Goal: Task Accomplishment & Management: Complete application form

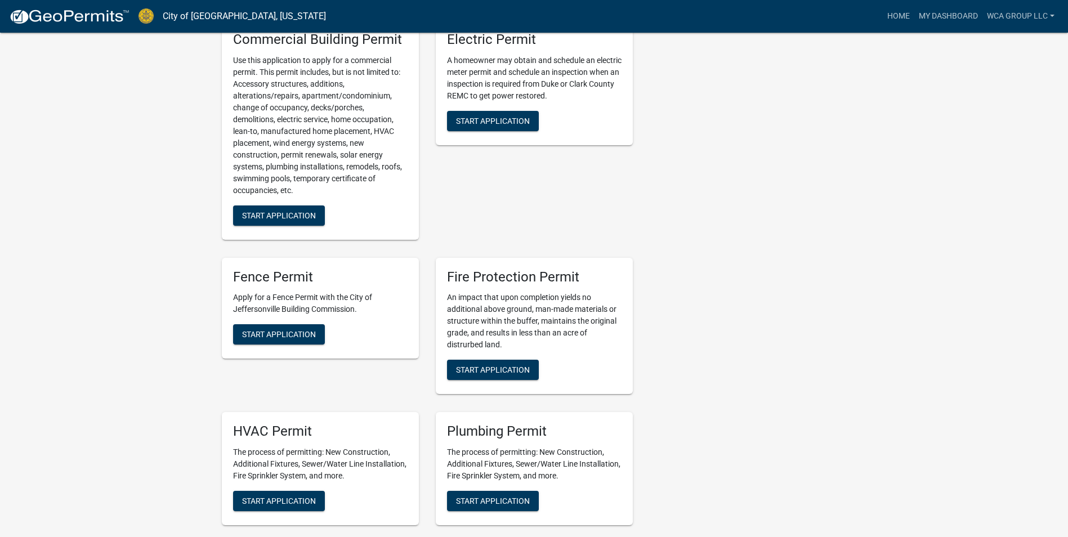
scroll to position [619, 0]
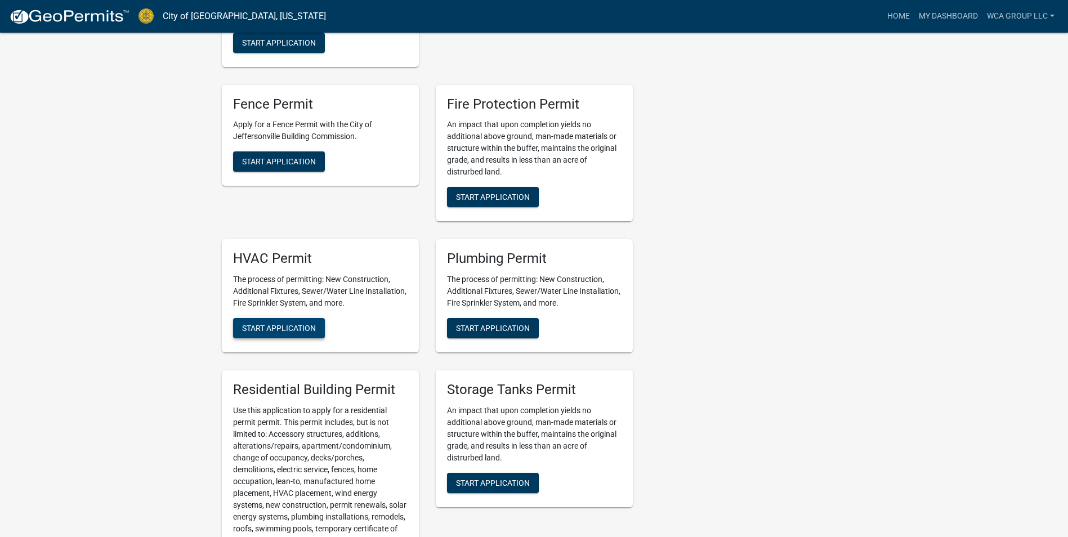
click at [314, 322] on button "Start Application" at bounding box center [279, 328] width 92 height 20
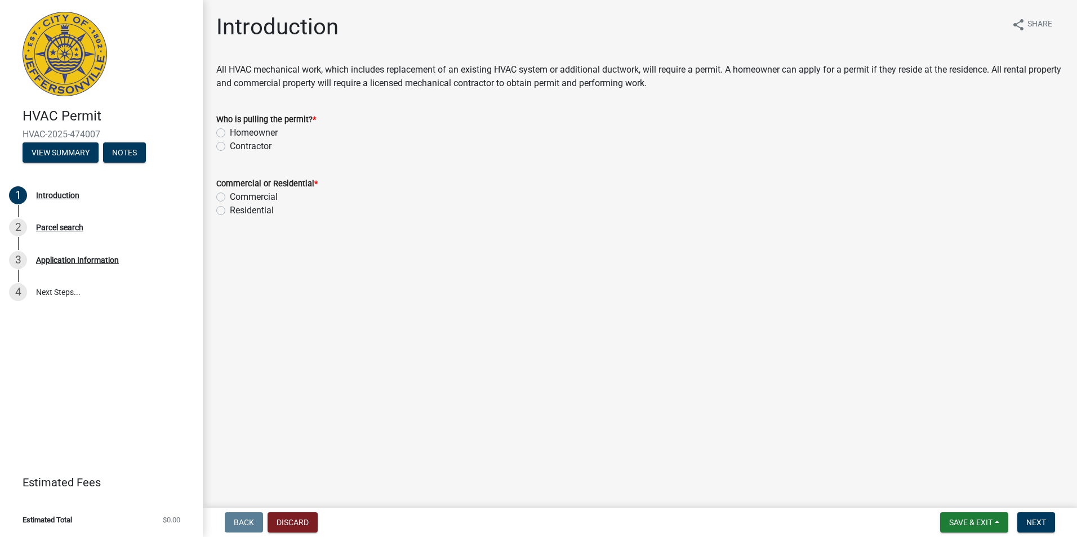
click at [251, 149] on label "Contractor" at bounding box center [251, 147] width 42 height 14
click at [237, 147] on input "Contractor" at bounding box center [233, 143] width 7 height 7
radio input "true"
click at [250, 199] on label "Commercial" at bounding box center [254, 197] width 48 height 14
click at [237, 198] on input "Commercial" at bounding box center [233, 193] width 7 height 7
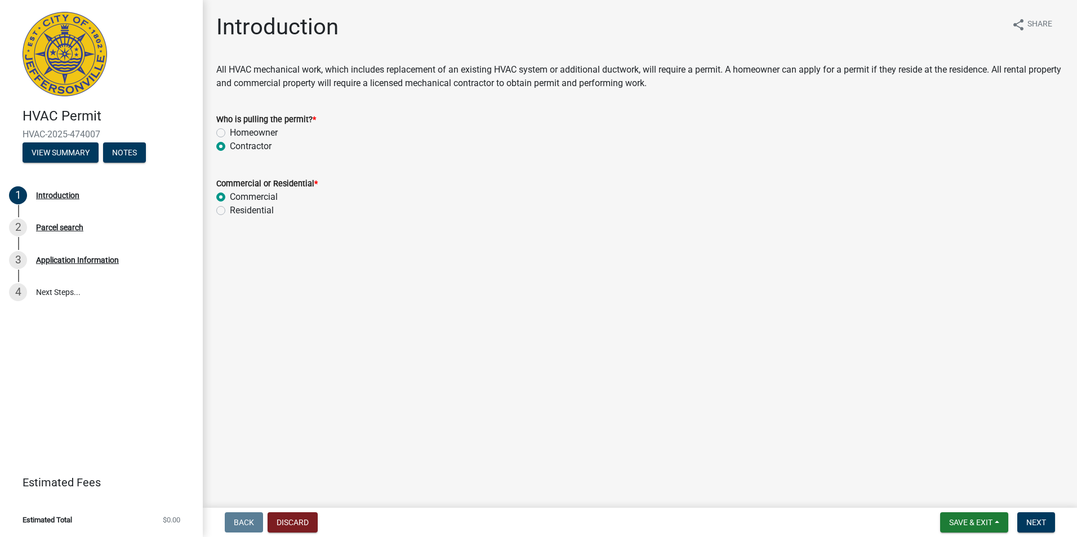
radio input "true"
click at [1032, 516] on button "Next" at bounding box center [1036, 522] width 38 height 20
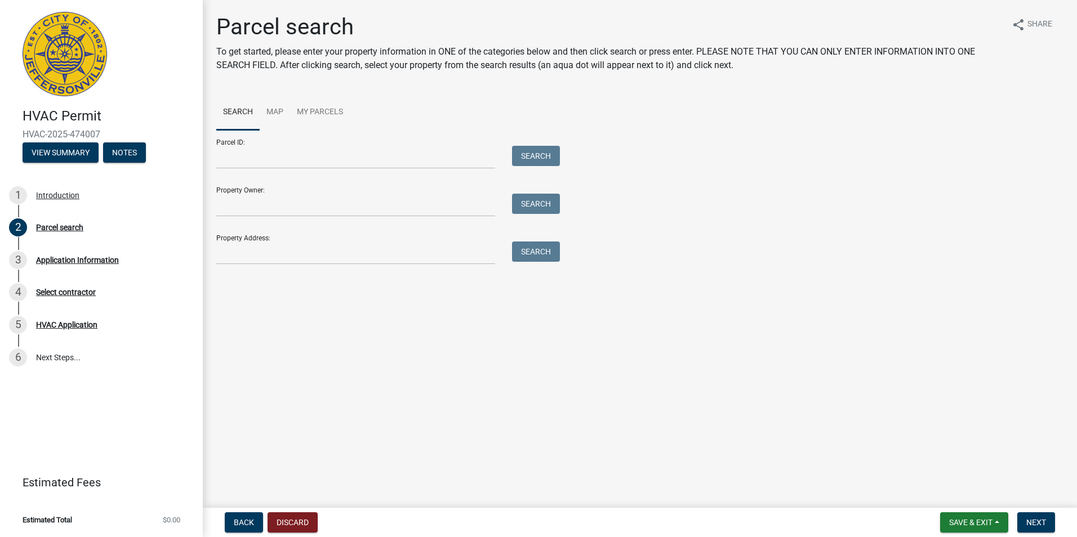
drag, startPoint x: 211, startPoint y: 267, endPoint x: 238, endPoint y: 309, distance: 49.7
click at [215, 271] on div "Parcel search To get started, please enter your property information in ONE of …" at bounding box center [640, 144] width 874 height 261
click at [241, 313] on main "Parcel search To get started, please enter your property information in ONE of …" at bounding box center [640, 251] width 874 height 503
click at [246, 255] on input "Property Address:" at bounding box center [355, 253] width 279 height 23
click at [249, 258] on input "Property Address:" at bounding box center [355, 253] width 279 height 23
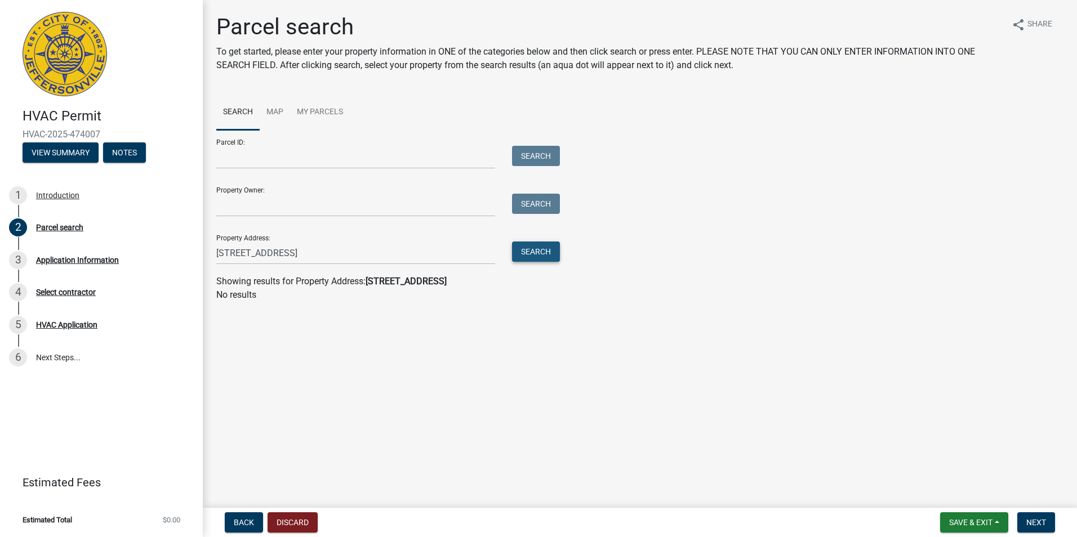
click at [546, 244] on button "Search" at bounding box center [536, 252] width 48 height 20
click at [314, 255] on input "[STREET_ADDRESS]" at bounding box center [355, 253] width 279 height 23
click at [565, 255] on div "Parcel ID: Search Property Owner: Search Property Address: [STREET_ADDRESS] Sea…" at bounding box center [639, 197] width 847 height 135
click at [552, 255] on button "Search" at bounding box center [536, 252] width 48 height 20
drag, startPoint x: 368, startPoint y: 250, endPoint x: 14, endPoint y: 222, distance: 355.3
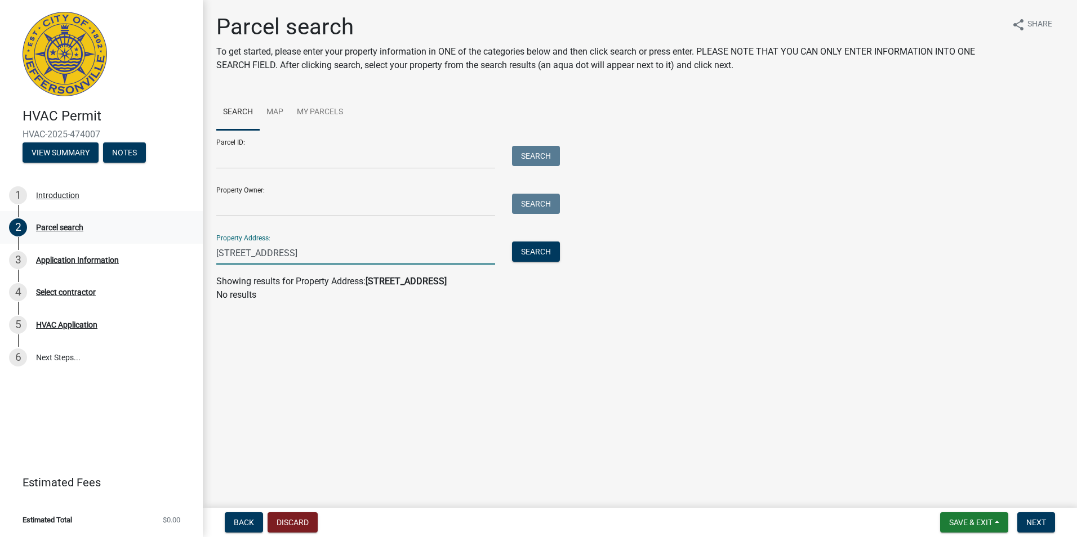
click at [14, 222] on div "HVAC Permit HVAC-2025-474007 View Summary Notes 1 Introduction 2 Parcel search …" at bounding box center [538, 268] width 1077 height 537
type input "[STREET_ADDRESS]"
click at [289, 257] on input "[STREET_ADDRESS]" at bounding box center [355, 253] width 279 height 23
click at [563, 252] on div "Parcel ID: Search Property Owner: Search Property Address: 276 AMERICA Search" at bounding box center [639, 197] width 847 height 135
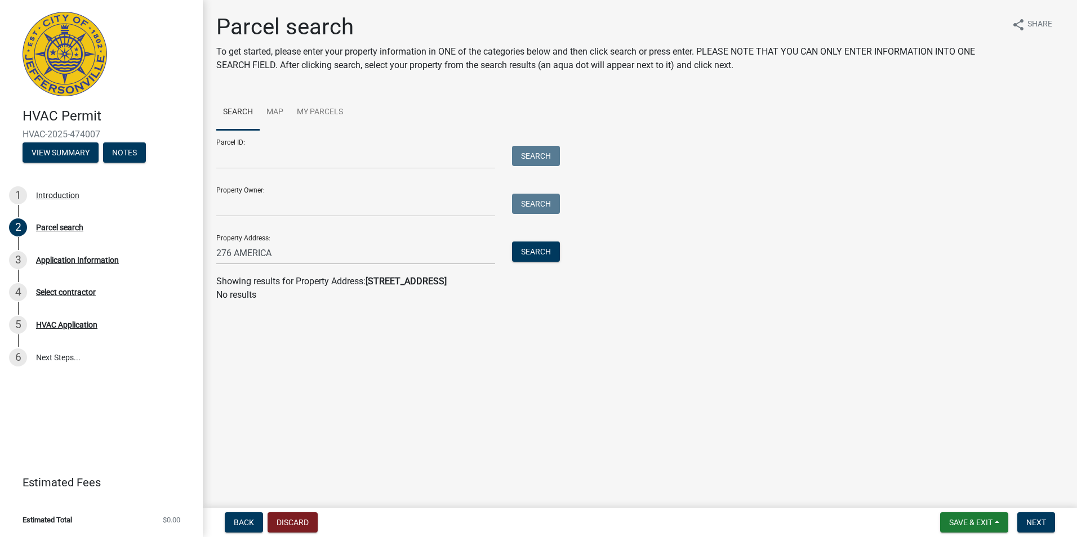
click at [561, 253] on div "Search" at bounding box center [532, 253] width 59 height 23
click at [557, 253] on button "Search" at bounding box center [536, 252] width 48 height 20
click at [399, 285] on strong "276 AMERICA" at bounding box center [392, 281] width 55 height 11
click at [319, 260] on input "276 AMERICA" at bounding box center [355, 253] width 279 height 23
type input "[STREET_ADDRESS]"
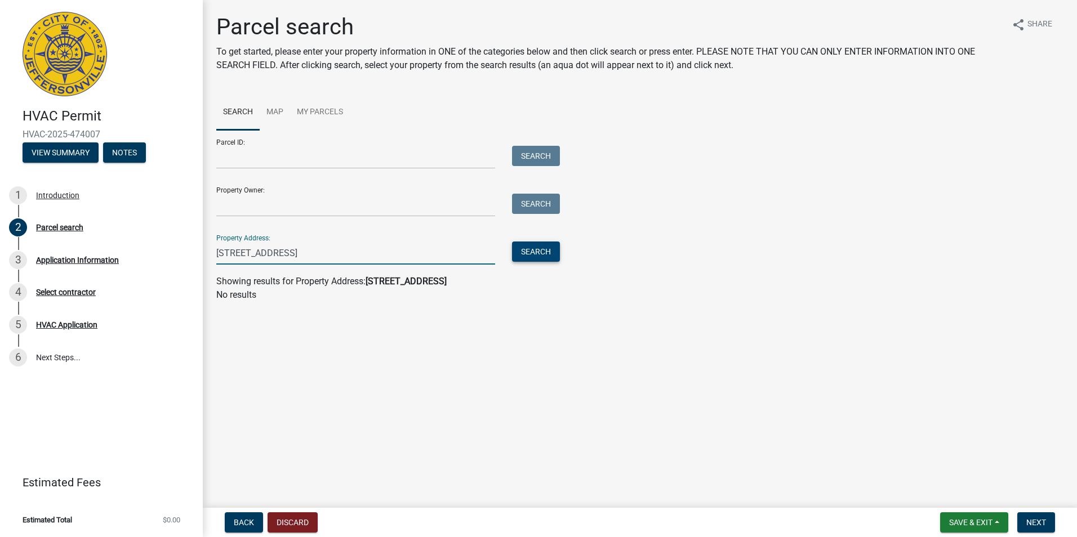
click at [524, 253] on button "Search" at bounding box center [536, 252] width 48 height 20
click at [442, 284] on strong "[STREET_ADDRESS]" at bounding box center [405, 281] width 81 height 11
click at [372, 381] on main "Parcel search To get started, please enter your property information in ONE of …" at bounding box center [640, 251] width 874 height 503
drag, startPoint x: 332, startPoint y: 261, endPoint x: 178, endPoint y: 275, distance: 154.9
click at [179, 275] on div "HVAC Permit HVAC-2025-474007 View Summary Notes 1 Introduction 2 Parcel search …" at bounding box center [538, 268] width 1077 height 537
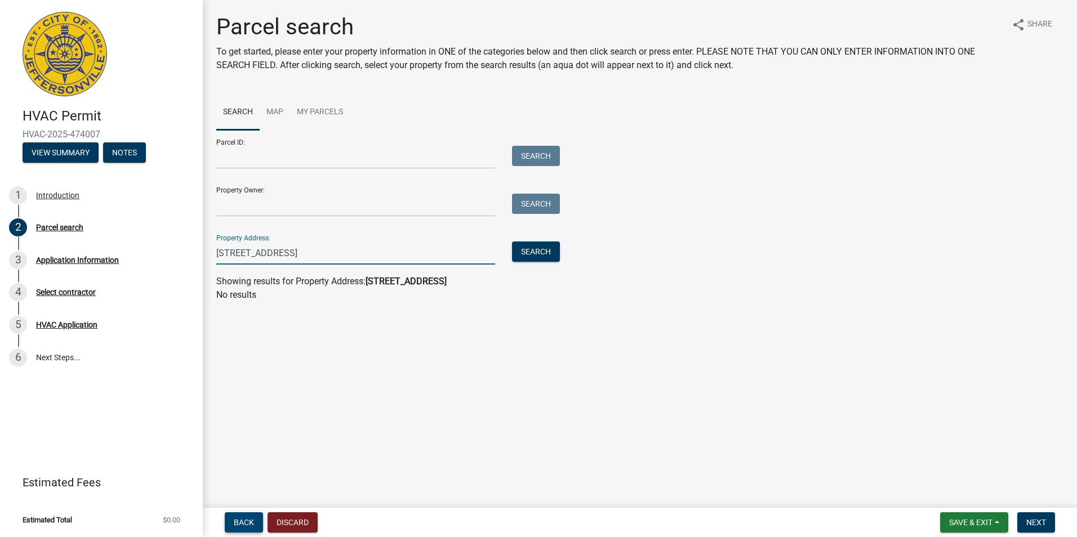
click at [252, 525] on span "Back" at bounding box center [244, 522] width 20 height 9
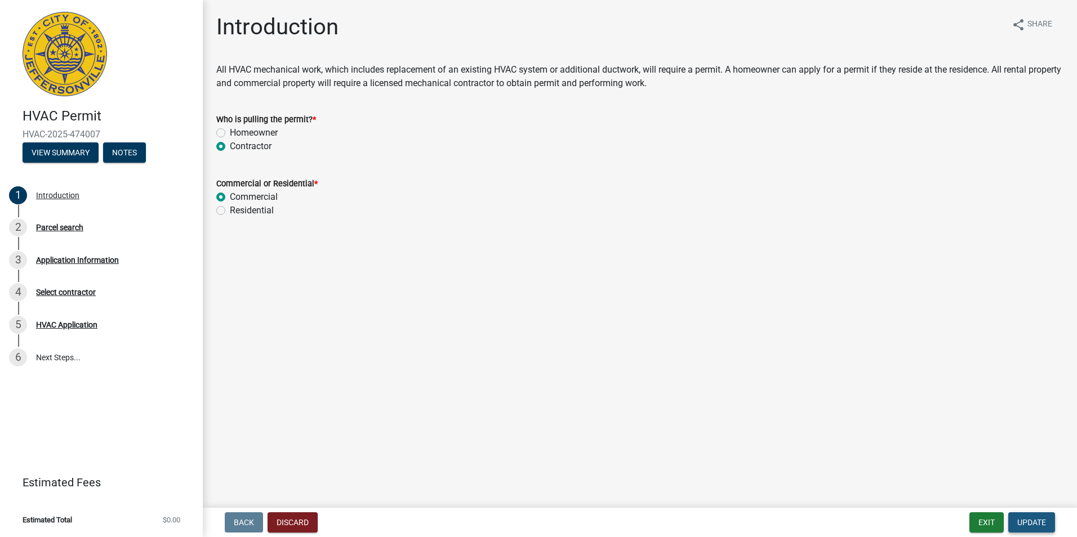
click at [1033, 524] on span "Update" at bounding box center [1031, 522] width 29 height 9
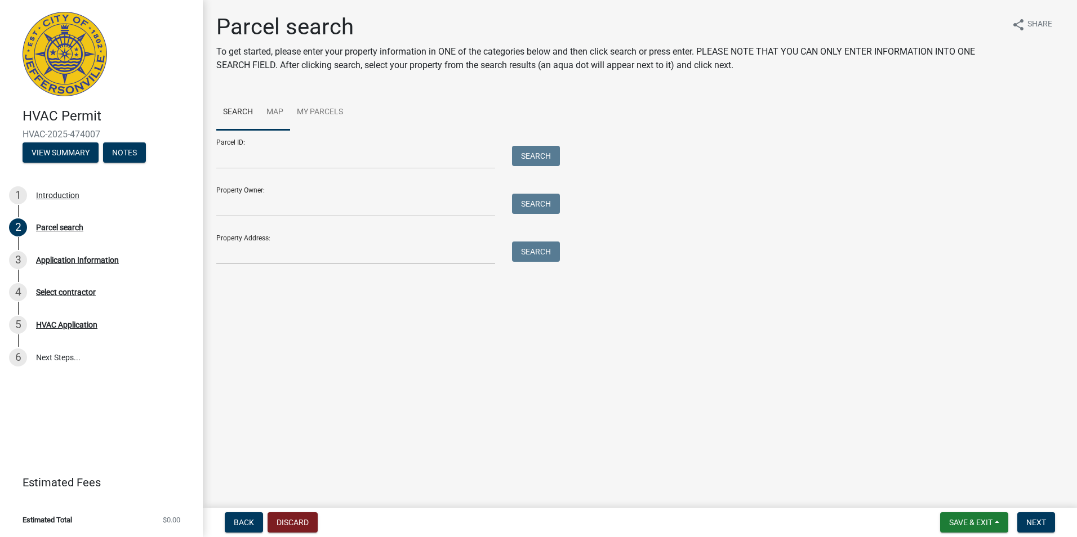
click at [286, 103] on link "Map" at bounding box center [275, 113] width 30 height 36
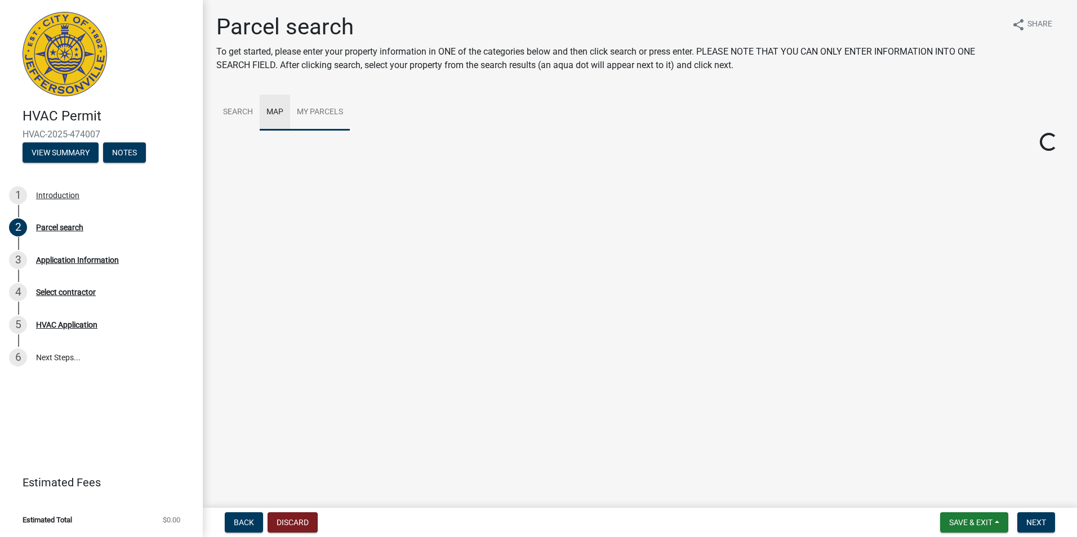
click at [345, 115] on link "My Parcels" at bounding box center [320, 113] width 60 height 36
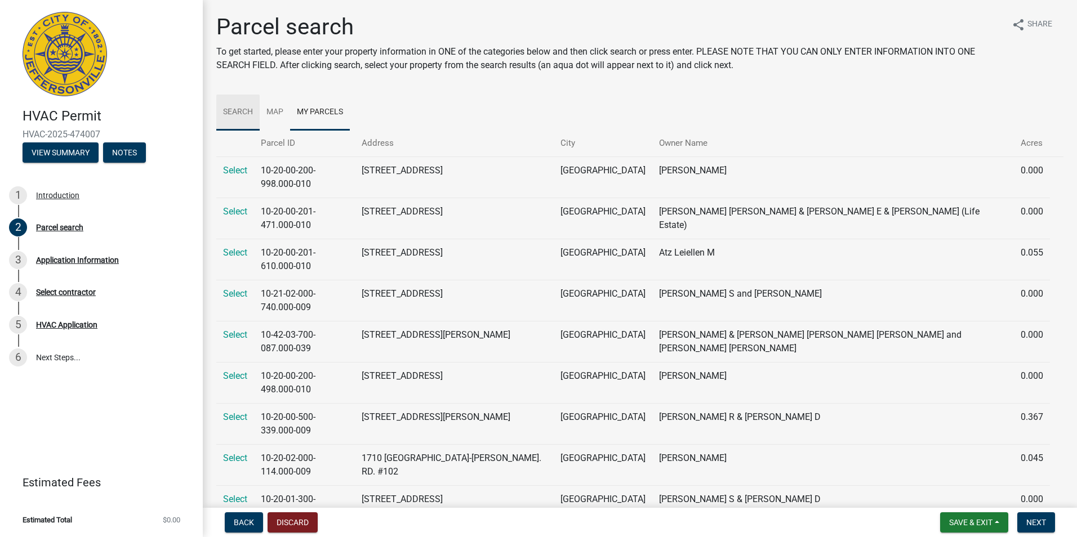
click at [235, 119] on link "Search" at bounding box center [237, 113] width 43 height 36
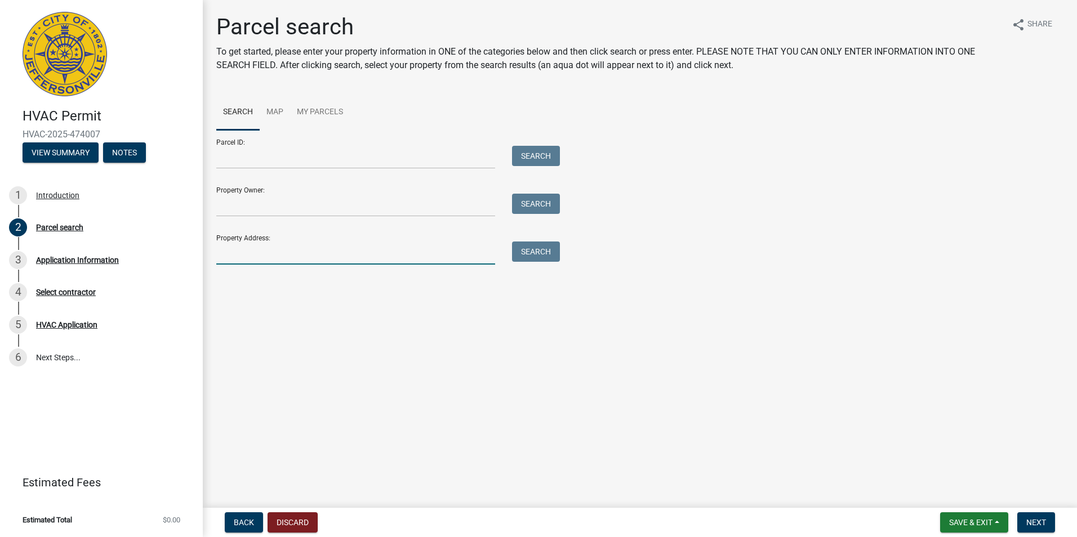
click at [255, 256] on input "Property Address:" at bounding box center [355, 253] width 279 height 23
type input "276 AMERICA"
click at [543, 255] on button "Search" at bounding box center [536, 252] width 48 height 20
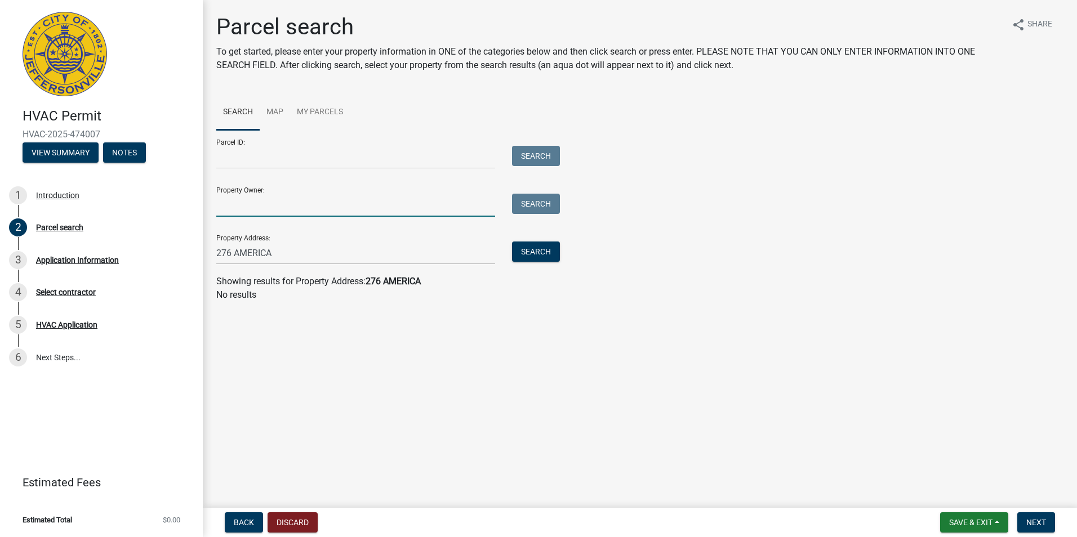
click at [352, 204] on input "Property Owner:" at bounding box center [355, 205] width 279 height 23
paste input "Diversified Wood Products"
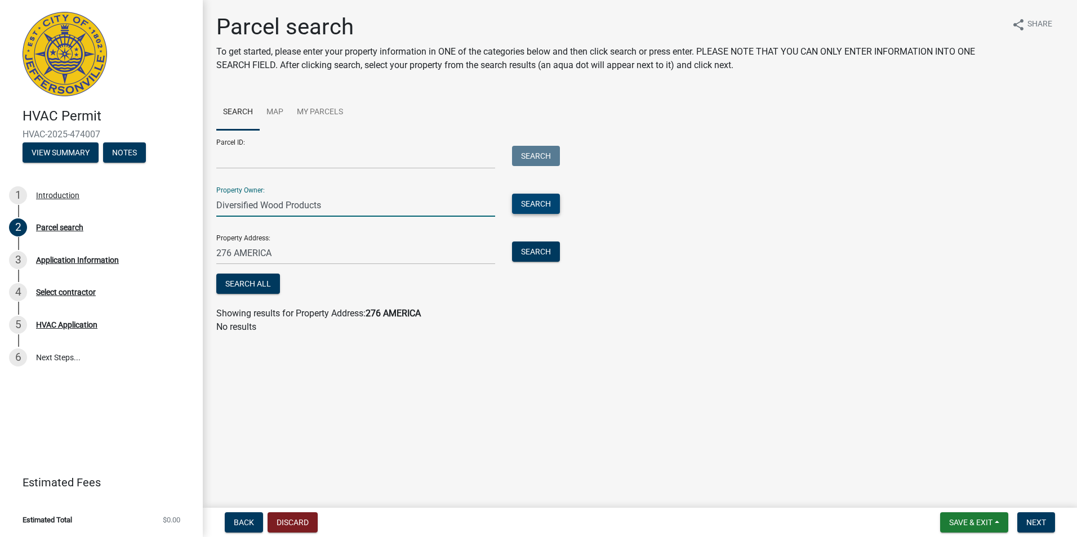
type input "Diversified Wood Products"
click at [531, 205] on button "Search" at bounding box center [536, 204] width 48 height 20
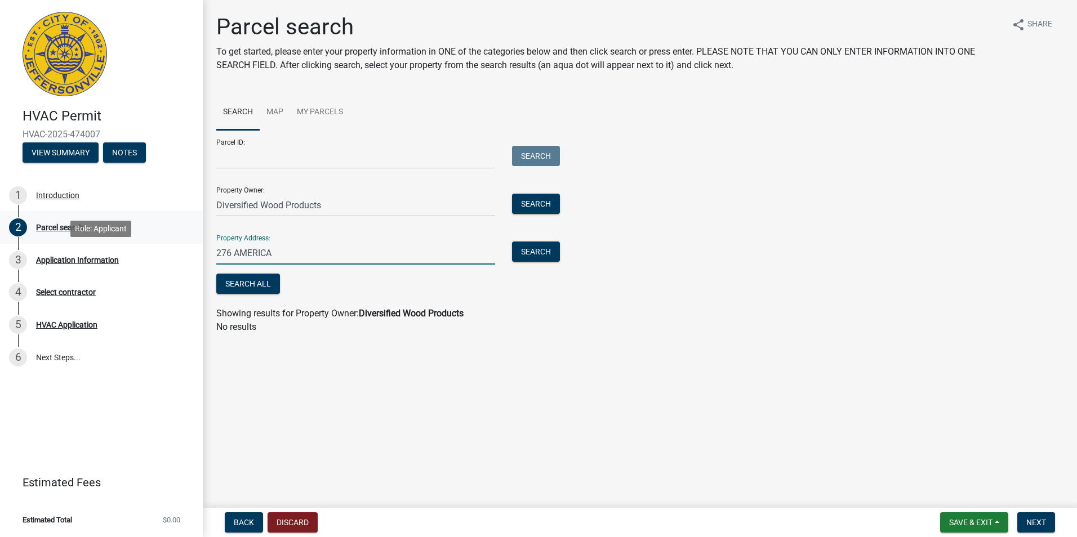
drag, startPoint x: 282, startPoint y: 252, endPoint x: 61, endPoint y: 226, distance: 221.6
click at [84, 244] on div "HVAC Permit HVAC-2025-474007 View Summary Notes 1 Introduction 2 Parcel search …" at bounding box center [538, 268] width 1077 height 537
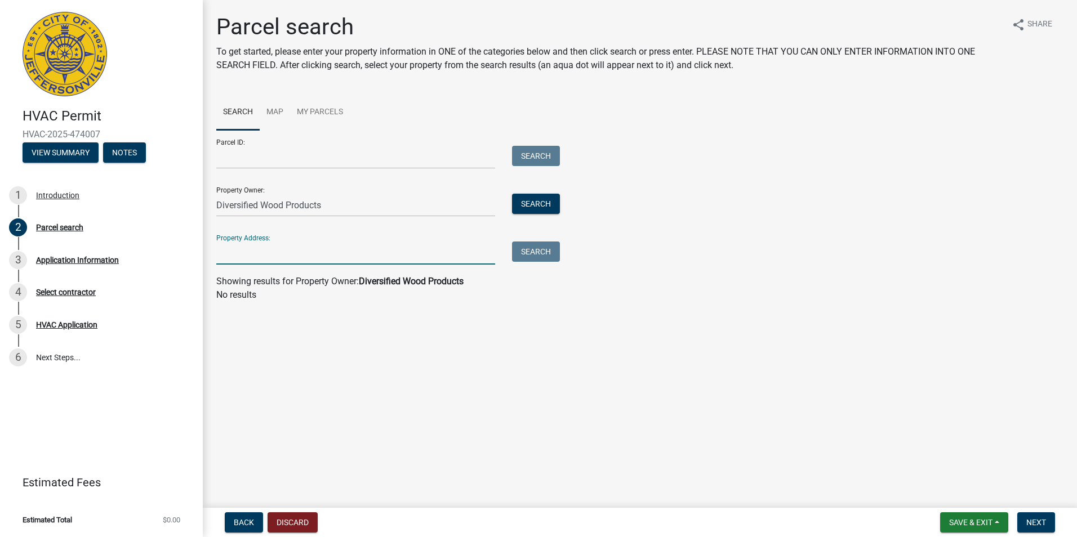
click at [521, 191] on div "Property Owner: Diversified Wood Products Search" at bounding box center [385, 197] width 338 height 39
click at [519, 196] on button "Search" at bounding box center [536, 204] width 48 height 20
drag, startPoint x: 445, startPoint y: 204, endPoint x: -144, endPoint y: 219, distance: 589.2
click at [0, 219] on html "Internet Explorer does NOT work with GeoPermits. Get a new browser for more sec…" at bounding box center [538, 268] width 1077 height 537
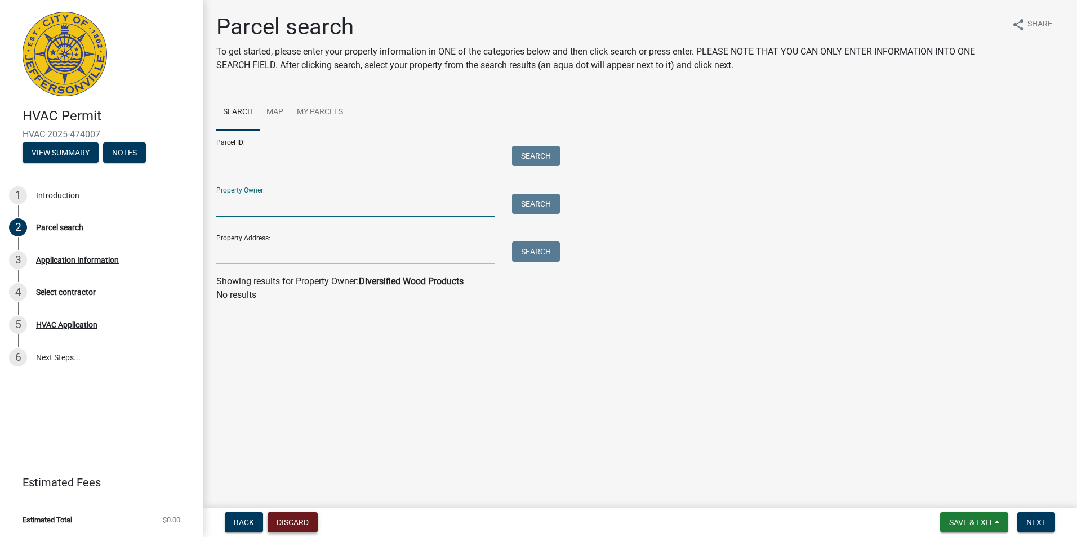
click at [277, 523] on button "Discard" at bounding box center [292, 522] width 50 height 20
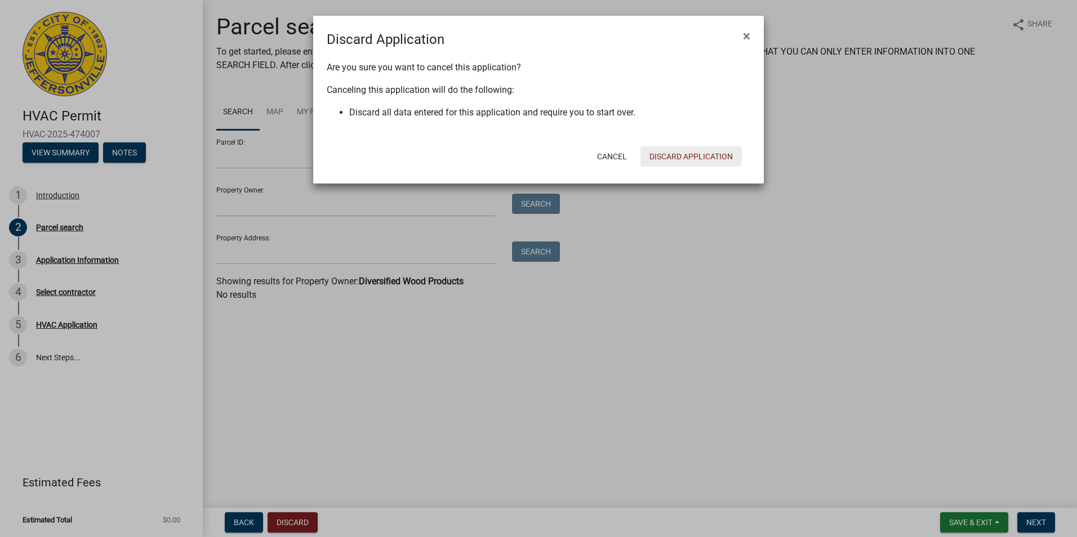
click at [682, 159] on button "Discard Application" at bounding box center [690, 156] width 101 height 20
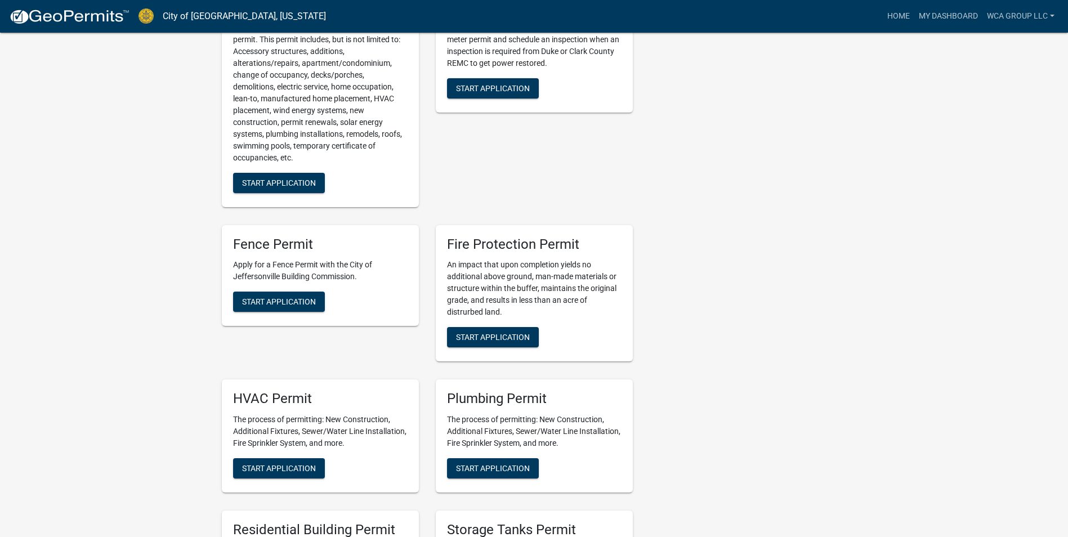
scroll to position [563, 0]
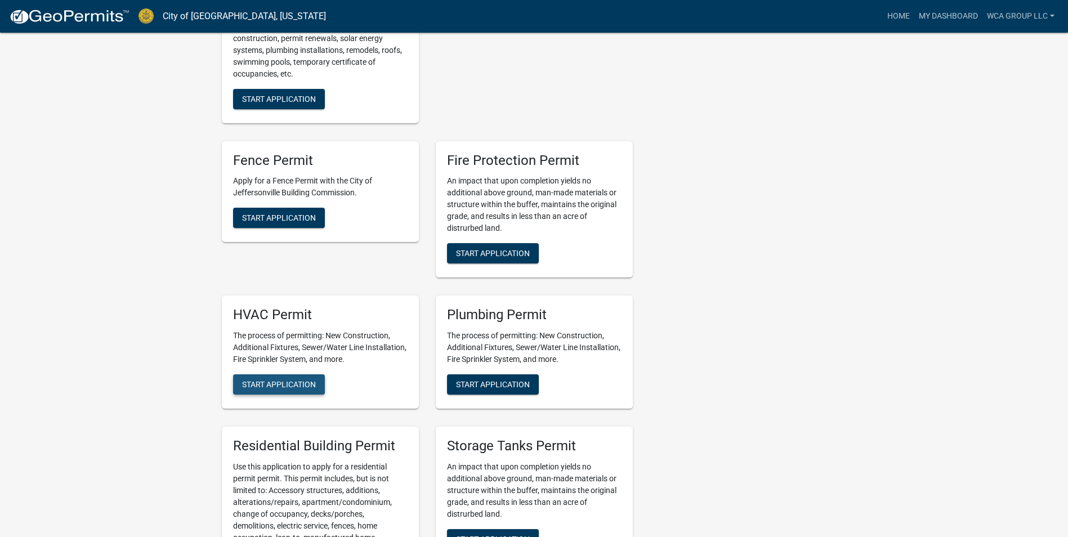
click at [246, 390] on button "Start Application" at bounding box center [279, 384] width 92 height 20
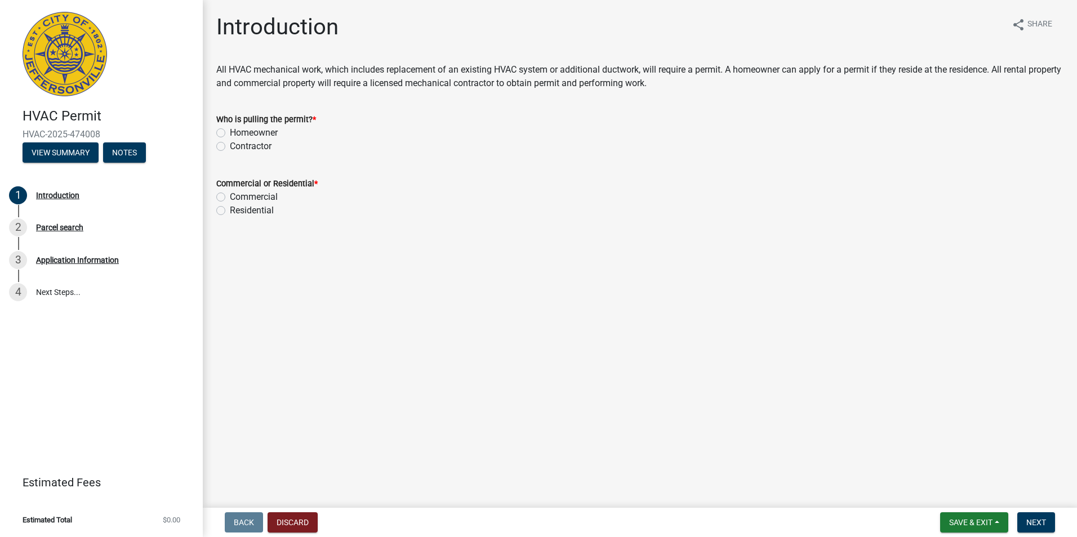
click at [265, 144] on label "Contractor" at bounding box center [251, 147] width 42 height 14
click at [237, 144] on input "Contractor" at bounding box center [233, 143] width 7 height 7
radio input "true"
click at [268, 198] on label "Commercial" at bounding box center [254, 197] width 48 height 14
click at [237, 198] on input "Commercial" at bounding box center [233, 193] width 7 height 7
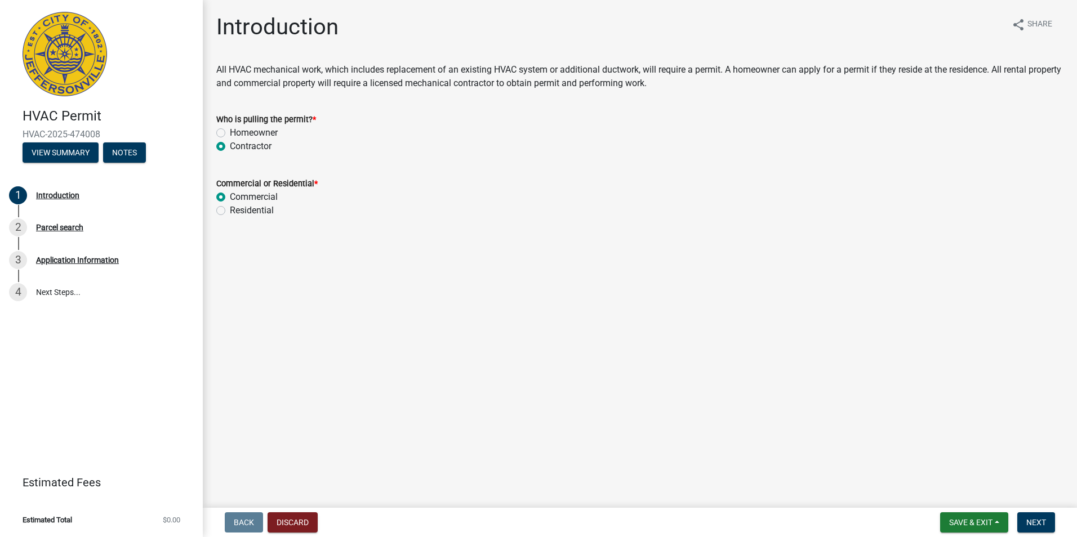
radio input "true"
click at [1032, 520] on span "Next" at bounding box center [1036, 522] width 20 height 9
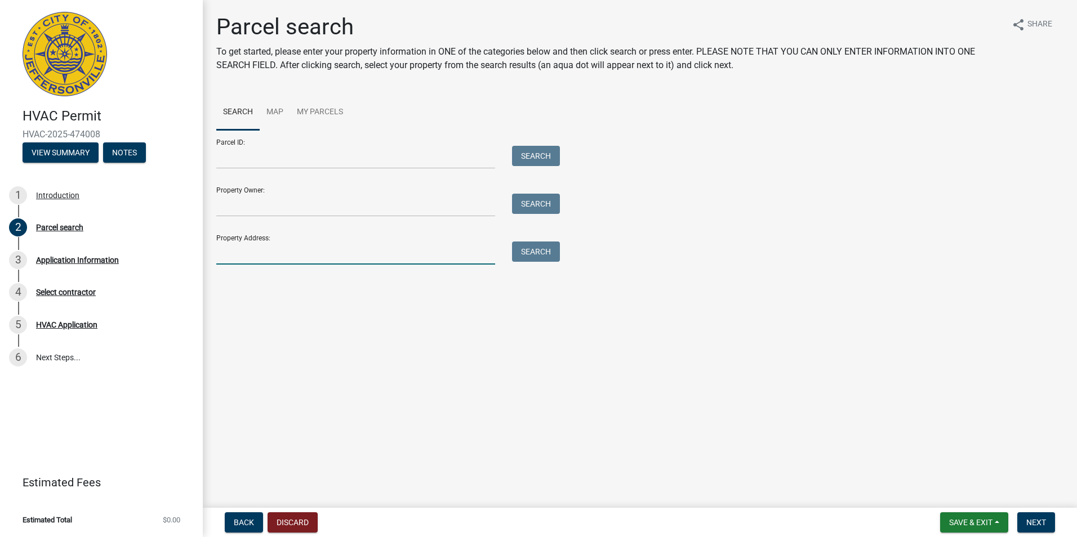
click at [270, 257] on input "Property Address:" at bounding box center [355, 253] width 279 height 23
click at [510, 323] on main "Parcel search To get started, please enter your property information in ONE of …" at bounding box center [640, 251] width 874 height 503
click at [271, 255] on input "276 AMERICA" at bounding box center [355, 253] width 279 height 23
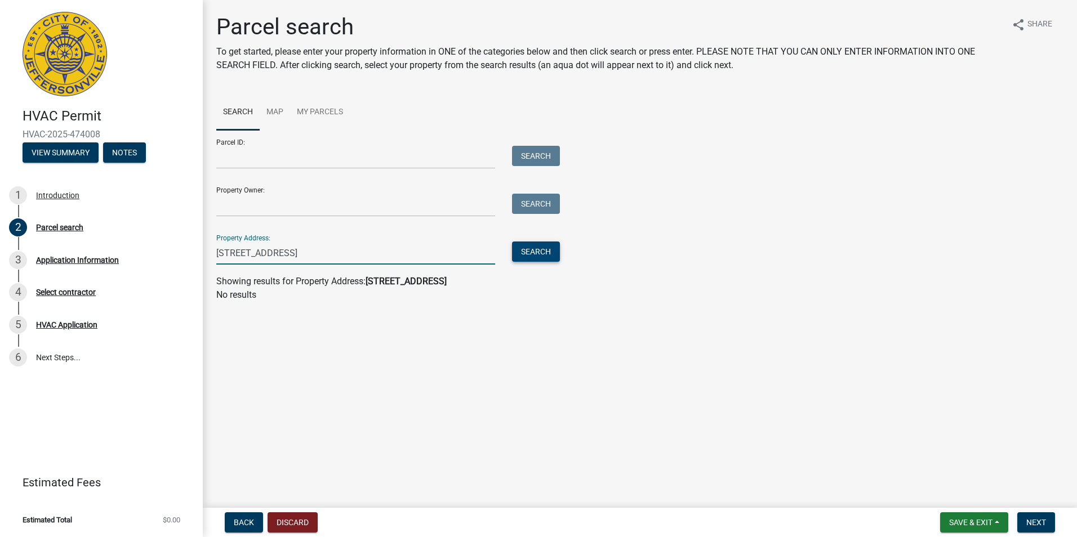
click at [539, 258] on button "Search" at bounding box center [536, 252] width 48 height 20
click at [389, 260] on input "[STREET_ADDRESS]" at bounding box center [355, 253] width 279 height 23
type input "[STREET_ADDRESS]"
click at [514, 253] on button "Search" at bounding box center [536, 252] width 48 height 20
click at [541, 262] on div "Search" at bounding box center [532, 253] width 59 height 23
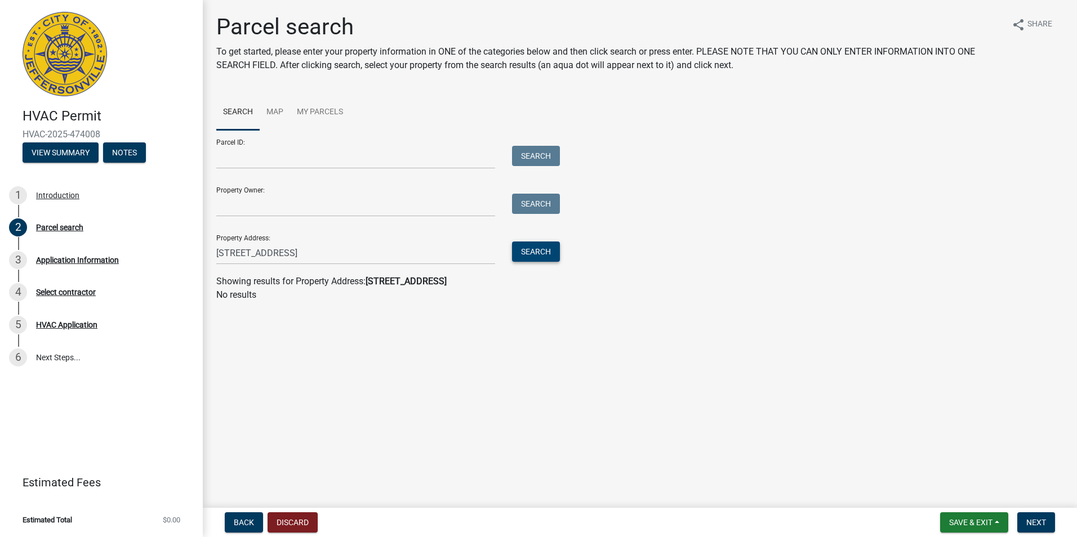
click at [536, 257] on button "Search" at bounding box center [536, 252] width 48 height 20
click at [438, 282] on strong "[STREET_ADDRESS]" at bounding box center [405, 281] width 81 height 11
drag, startPoint x: 344, startPoint y: 256, endPoint x: 458, endPoint y: 382, distance: 170.6
click at [458, 382] on main "Parcel search To get started, please enter your property information in ONE of …" at bounding box center [640, 251] width 874 height 503
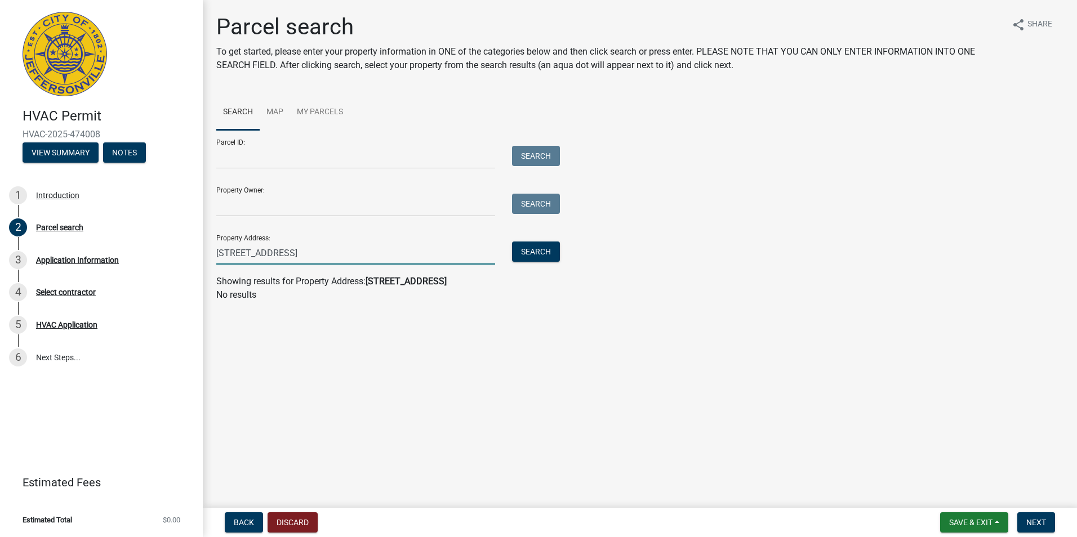
click at [351, 258] on input "[STREET_ADDRESS]" at bounding box center [355, 253] width 279 height 23
click at [534, 260] on button "Search" at bounding box center [536, 252] width 48 height 20
drag, startPoint x: 385, startPoint y: 254, endPoint x: 8, endPoint y: 283, distance: 377.8
click at [28, 282] on div "HVAC Permit HVAC-2025-474008 View Summary Notes 1 Introduction 2 Parcel search …" at bounding box center [538, 268] width 1077 height 537
click at [413, 396] on main "Parcel search To get started, please enter your property information in ONE of …" at bounding box center [640, 251] width 874 height 503
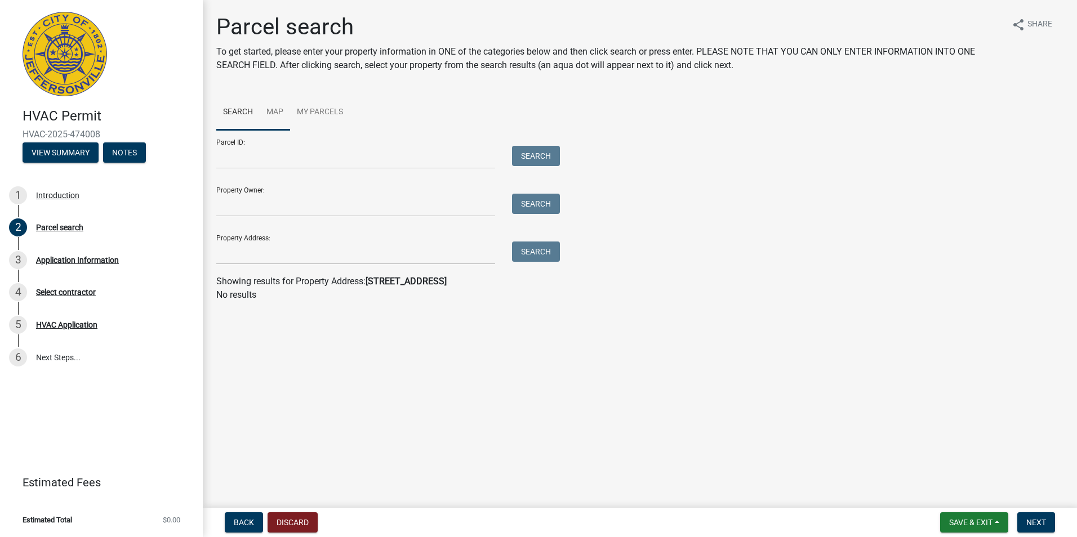
click at [280, 109] on link "Map" at bounding box center [275, 113] width 30 height 36
